Goal: Complete application form

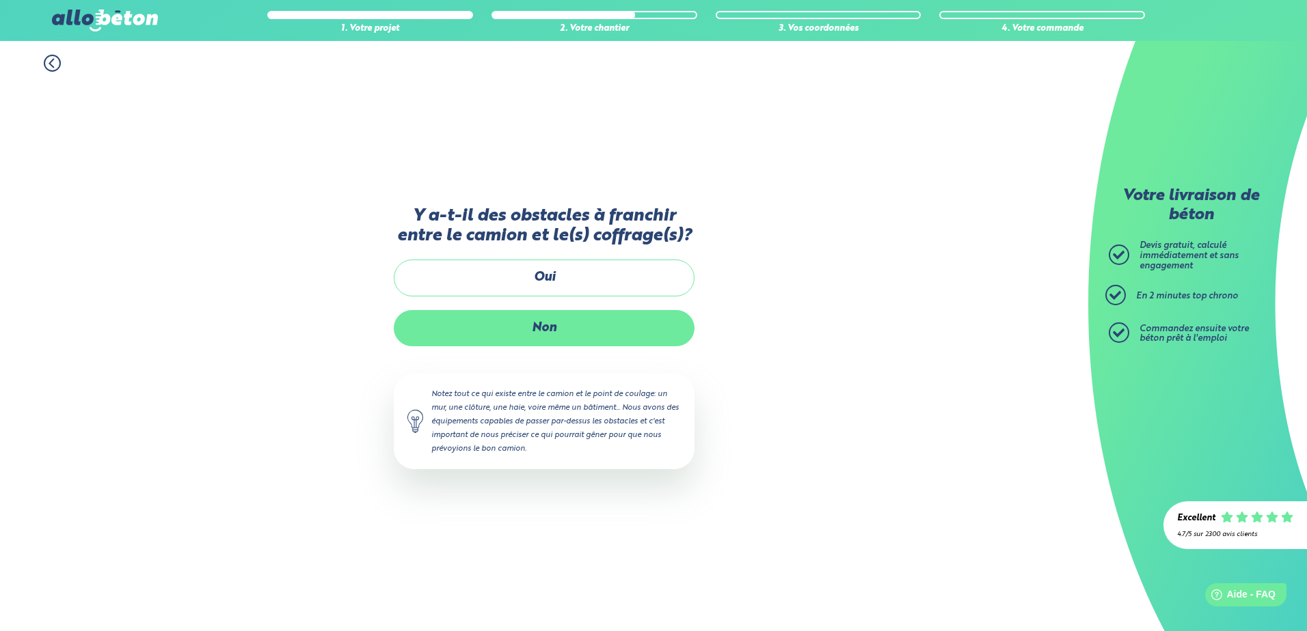
click at [539, 335] on label "Non" at bounding box center [544, 328] width 301 height 36
click at [0, 0] on input "Non" at bounding box center [0, 0] width 0 height 0
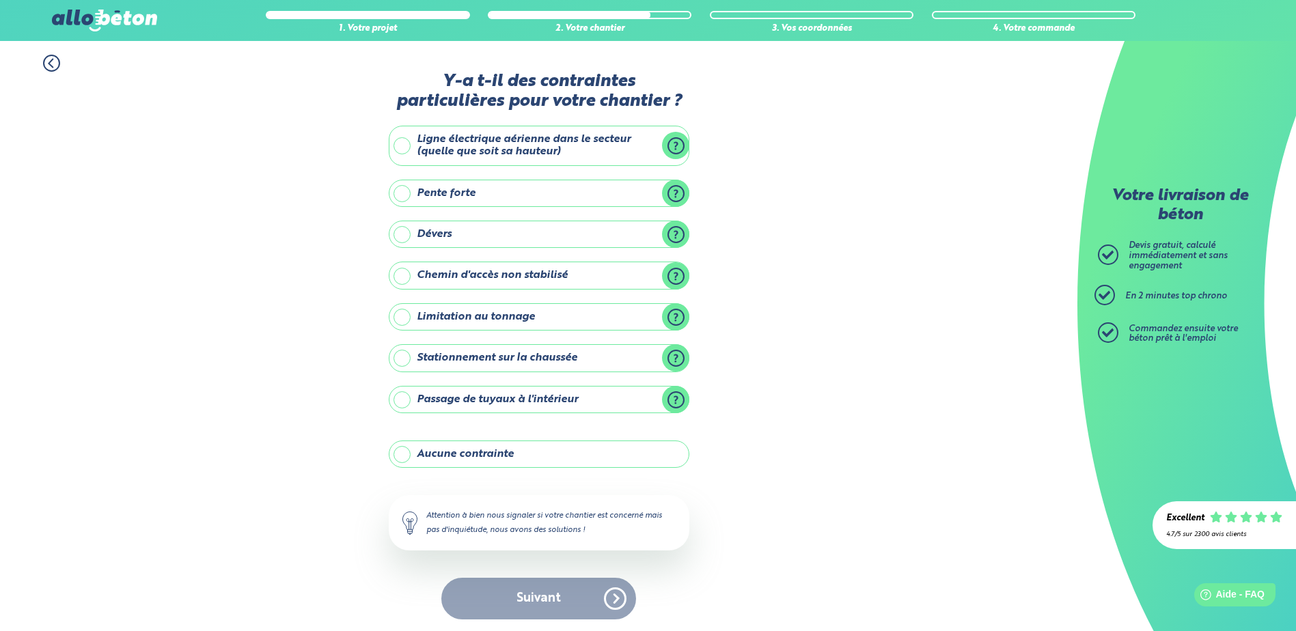
click at [515, 603] on div "Suivant" at bounding box center [539, 599] width 301 height 42
click at [398, 459] on label "Aucune contrainte" at bounding box center [539, 454] width 301 height 27
click at [0, 0] on input "Aucune contrainte" at bounding box center [0, 0] width 0 height 0
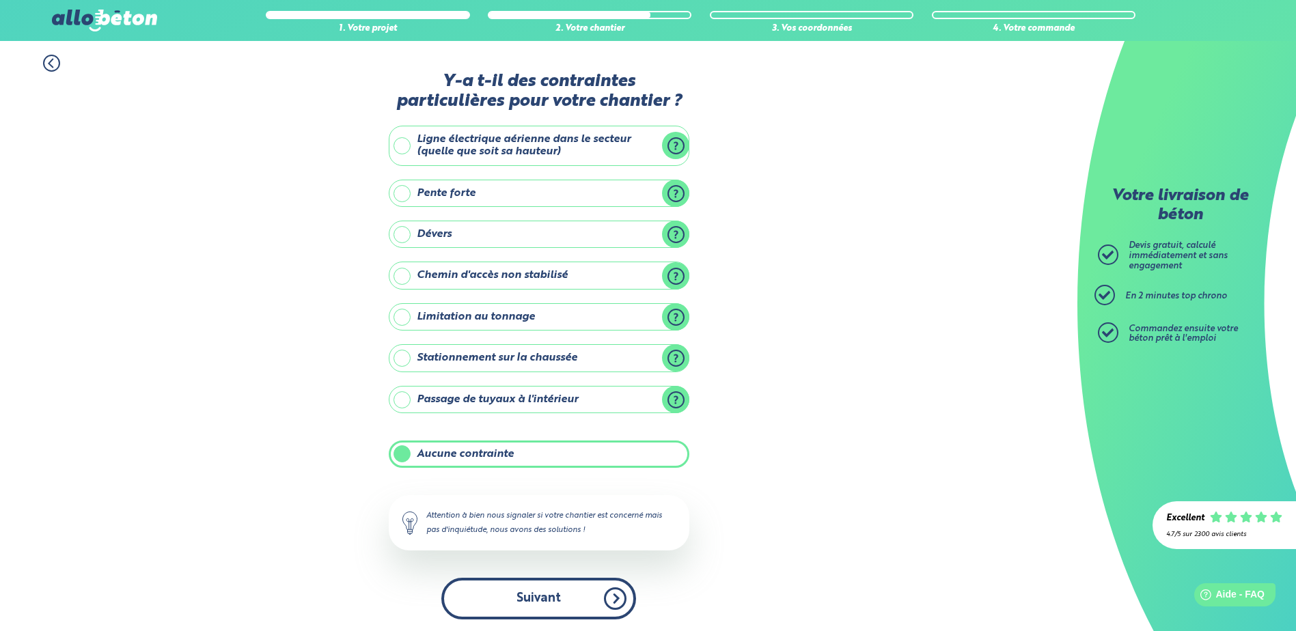
click at [518, 606] on button "Suivant" at bounding box center [538, 599] width 195 height 42
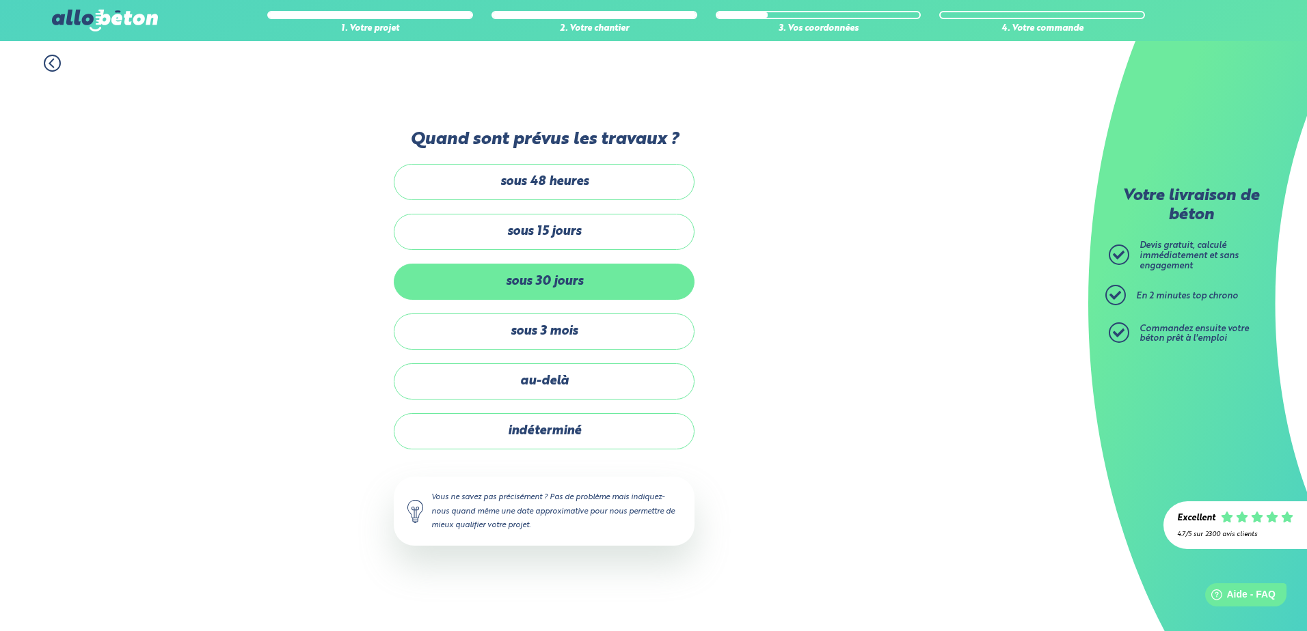
click at [508, 292] on label "sous 30 jours" at bounding box center [544, 282] width 301 height 36
click at [0, 0] on input "sous 30 jours" at bounding box center [0, 0] width 0 height 0
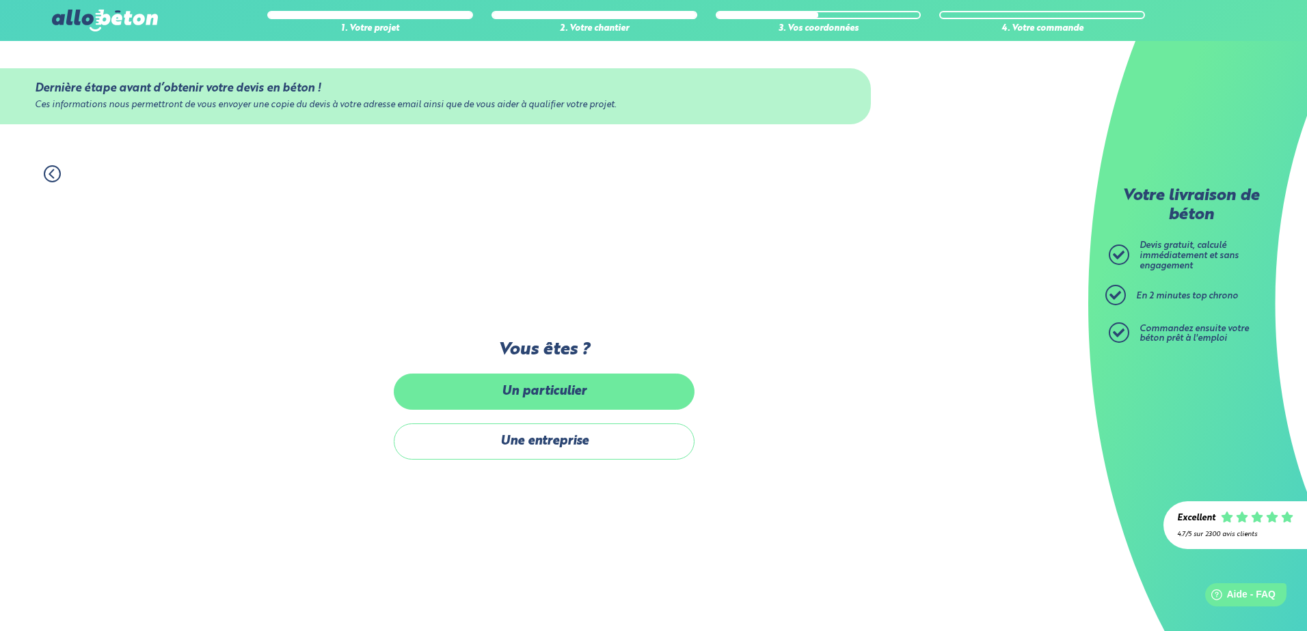
click at [492, 400] on label "Un particulier" at bounding box center [544, 392] width 301 height 36
click at [0, 0] on input "Un particulier" at bounding box center [0, 0] width 0 height 0
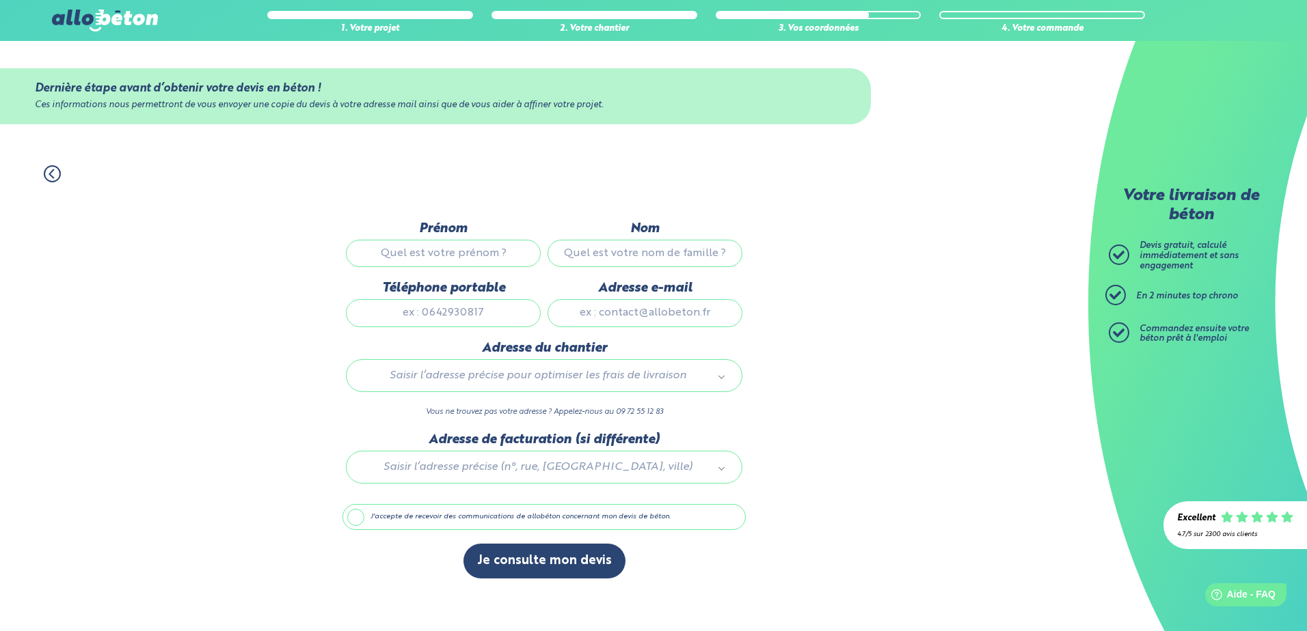
click at [392, 258] on input "Prénom" at bounding box center [443, 253] width 195 height 27
type input "Vincent"
type input "Deflube"
type input "0688798989"
type input "vincent.deflube27@orange.fr"
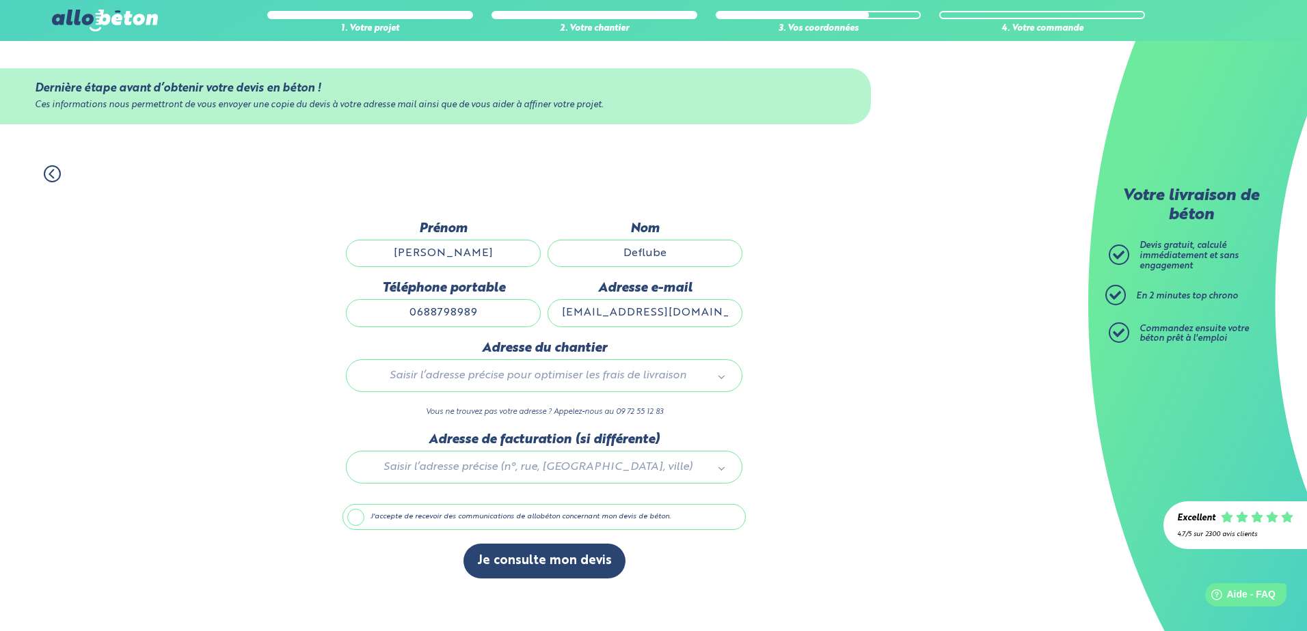
type input "12 rue du marais"
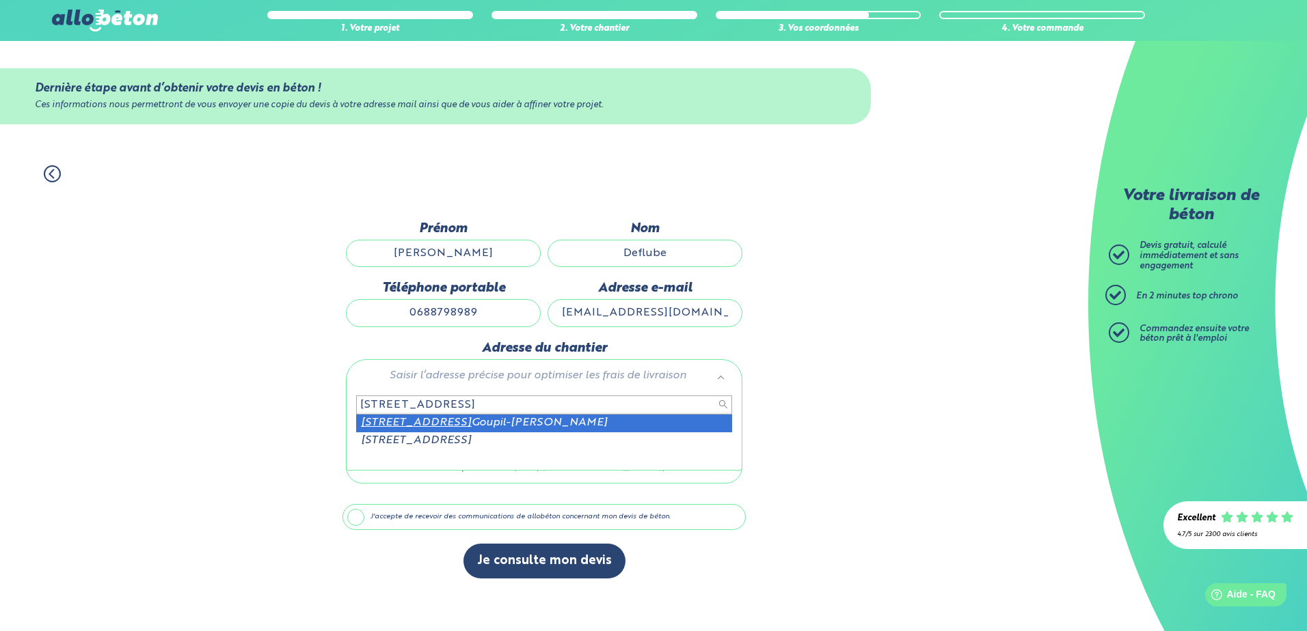
type input "12 rue du marais 27170"
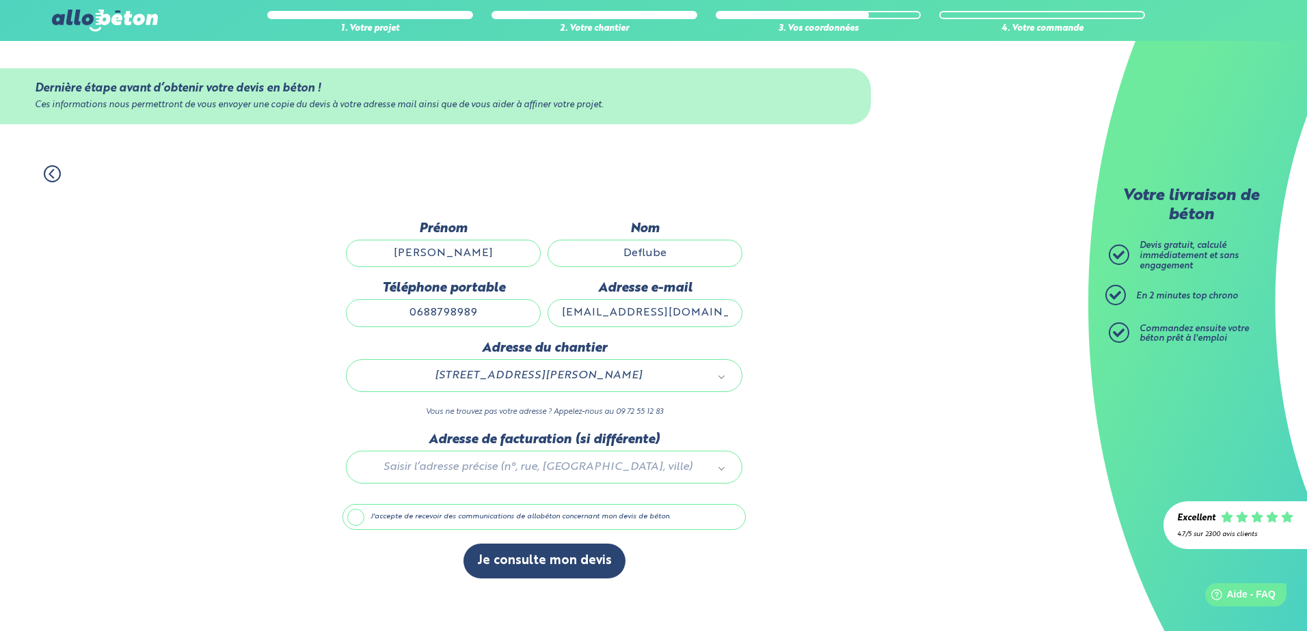
click at [358, 519] on label "J'accepte de recevoir des communications de allobéton concernant mon devis de b…" at bounding box center [543, 517] width 403 height 26
click at [0, 0] on input "J'accepte de recevoir des communications de allobéton concernant mon devis de b…" at bounding box center [0, 0] width 0 height 0
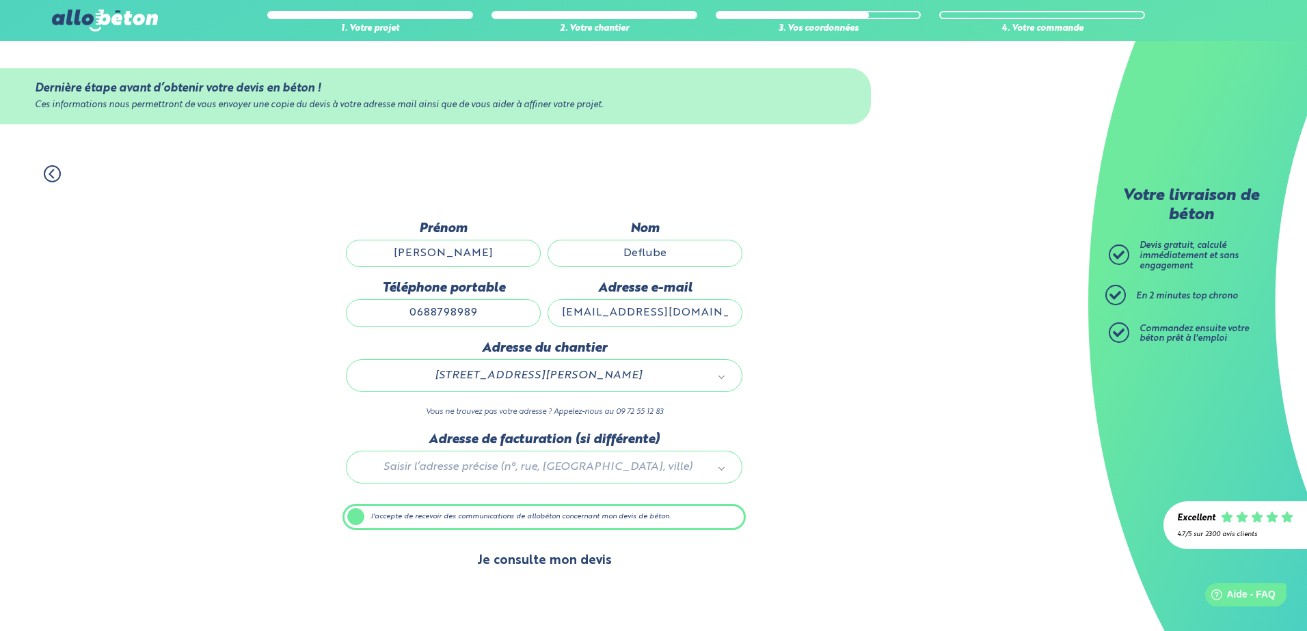
click at [515, 564] on button "Je consulte mon devis" at bounding box center [544, 561] width 162 height 35
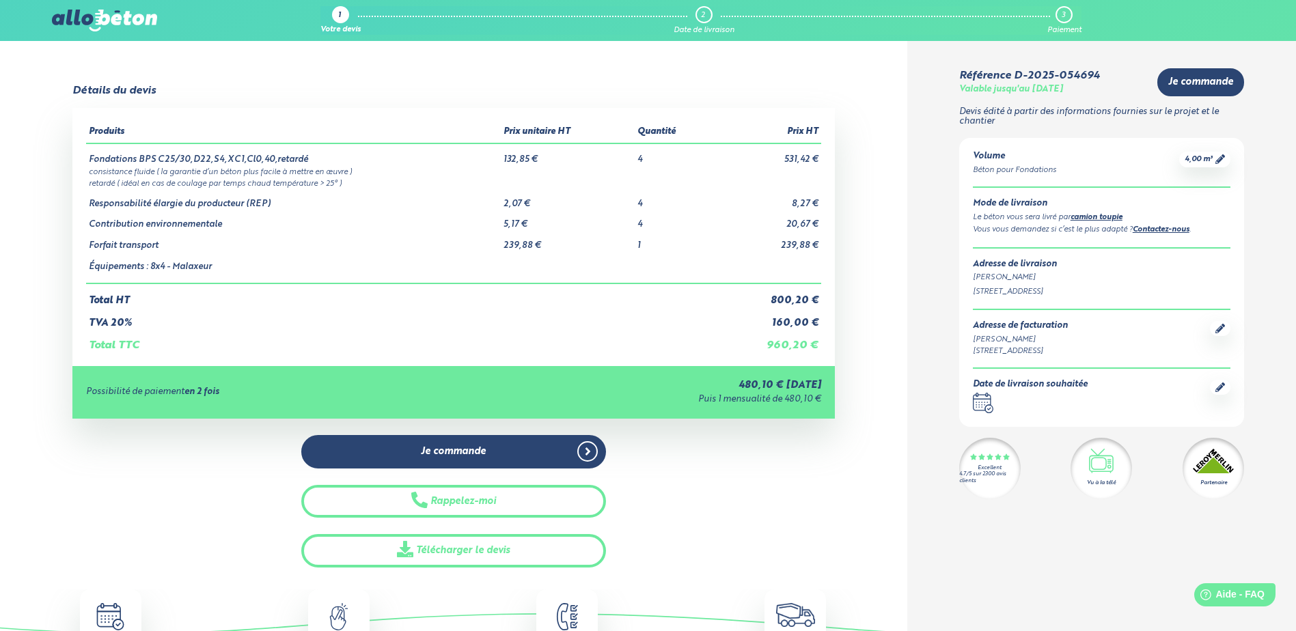
click at [643, 323] on td "TVA 20%" at bounding box center [400, 318] width 629 height 23
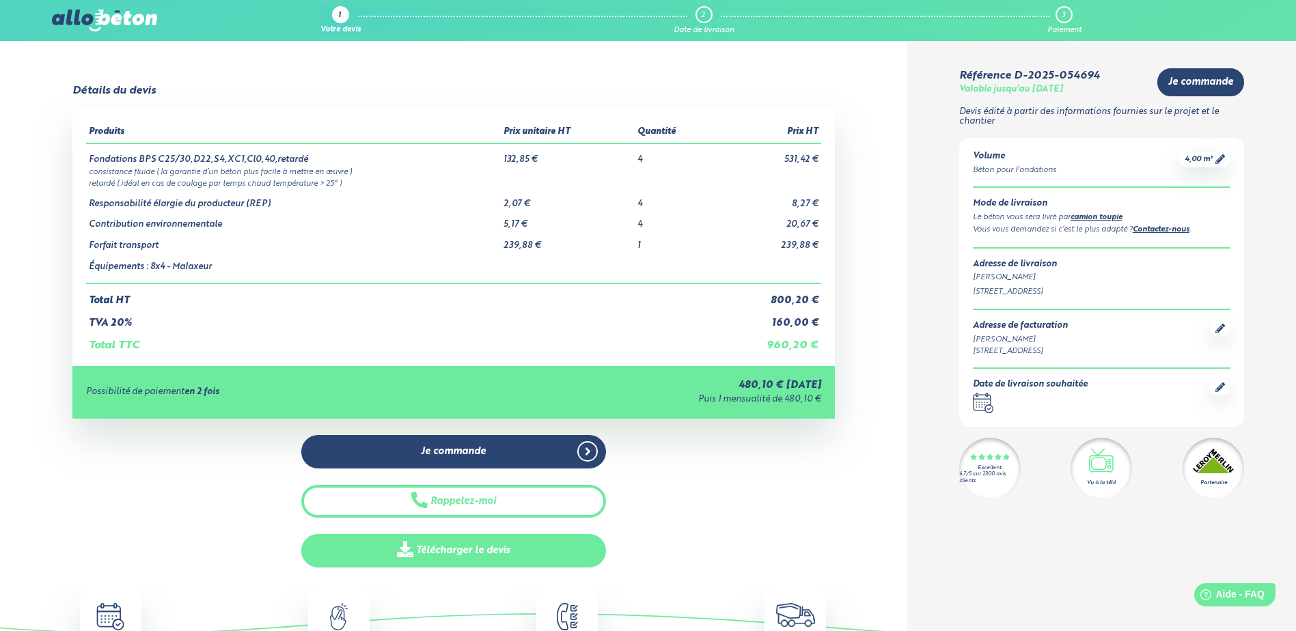
click at [476, 551] on link "Télécharger le devis" at bounding box center [453, 550] width 305 height 33
